Goal: Communication & Community: Ask a question

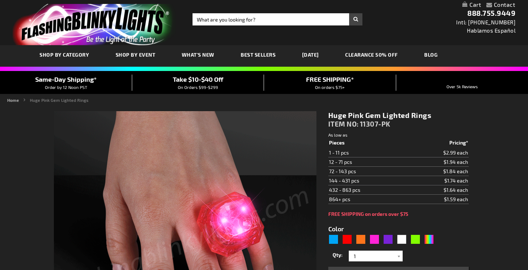
type input "5639"
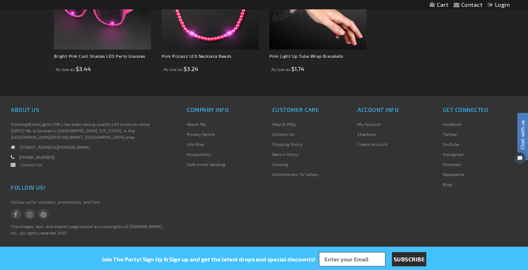
scroll to position [614, 0]
click at [279, 135] on link "Contact Us" at bounding box center [283, 134] width 22 height 5
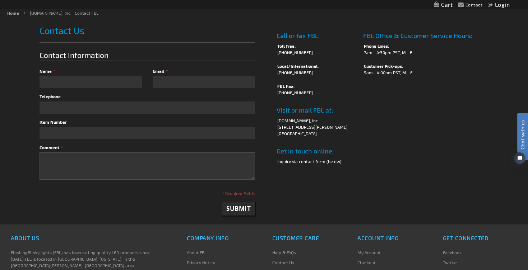
scroll to position [92, 0]
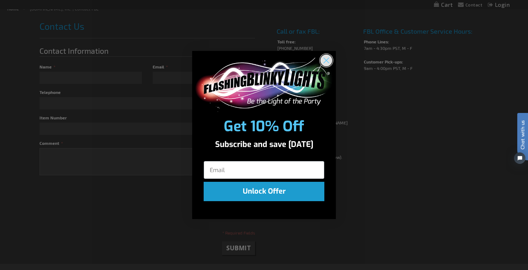
click at [327, 62] on circle "Close dialog" at bounding box center [326, 61] width 12 height 12
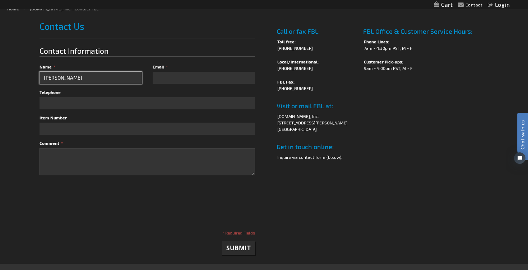
type input "Davina Adjani"
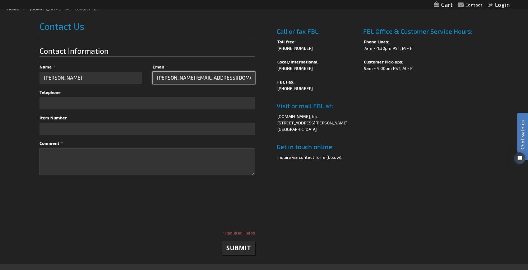
type input "davina@helloprenup.com"
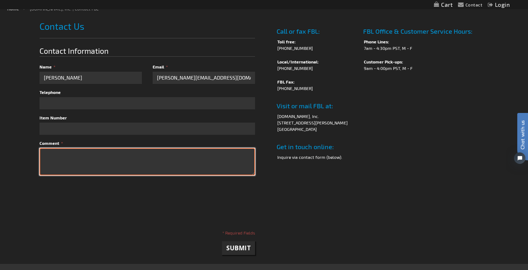
click at [150, 158] on textarea "Comment" at bounding box center [146, 161] width 215 height 27
paste textarea "Hi there, I'm Davina, PR & Marketing Manager at HelloPrenup — the premier onlin…"
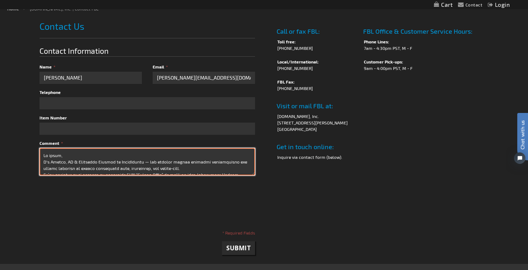
scroll to position [142, 0]
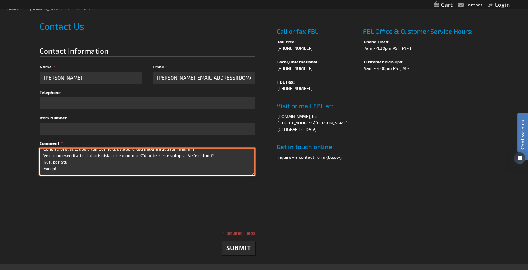
type textarea "Hi there, I'm Davina, PR & Marketing Manager at HelloPrenup — the premier onlin…"
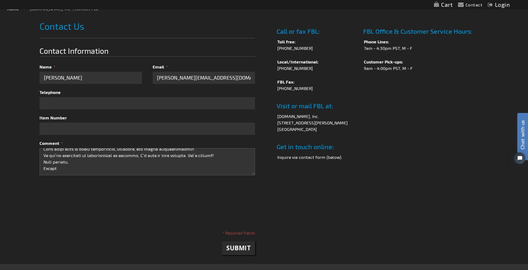
checkbox input "true"
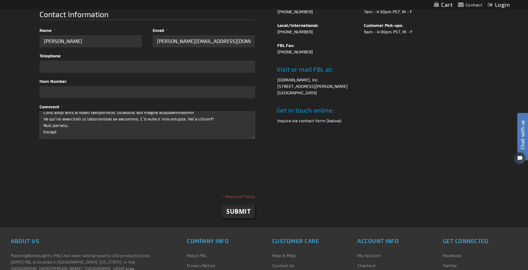
scroll to position [208, 0]
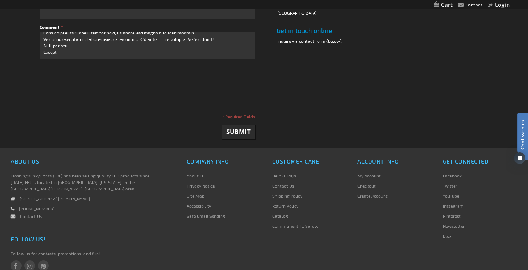
click at [237, 134] on span "Submit" at bounding box center [238, 132] width 24 height 8
